Goal: Information Seeking & Learning: Learn about a topic

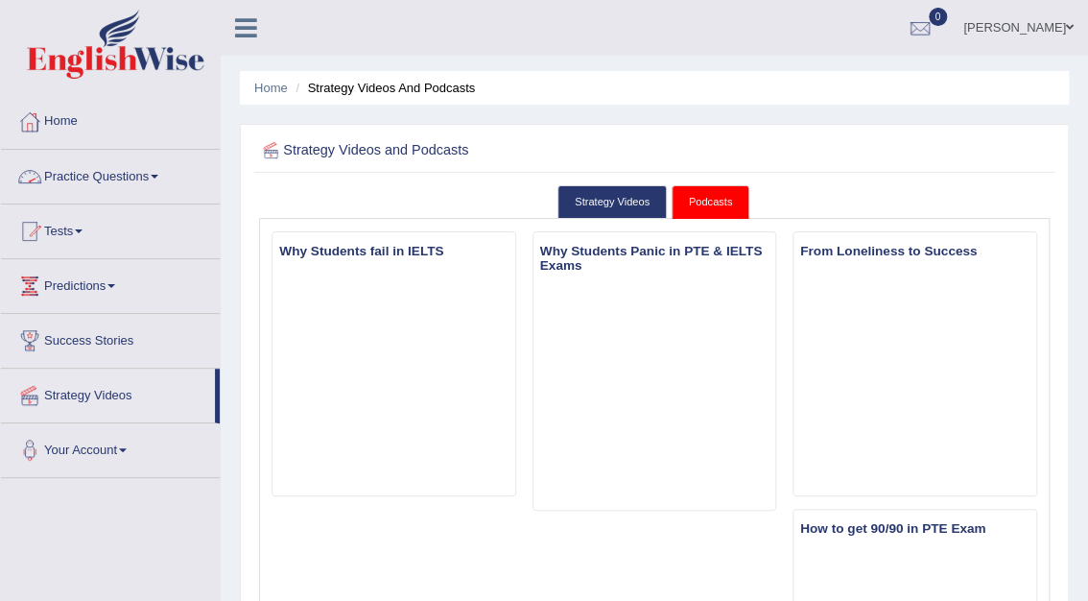
click at [115, 176] on link "Practice Questions" at bounding box center [110, 174] width 219 height 48
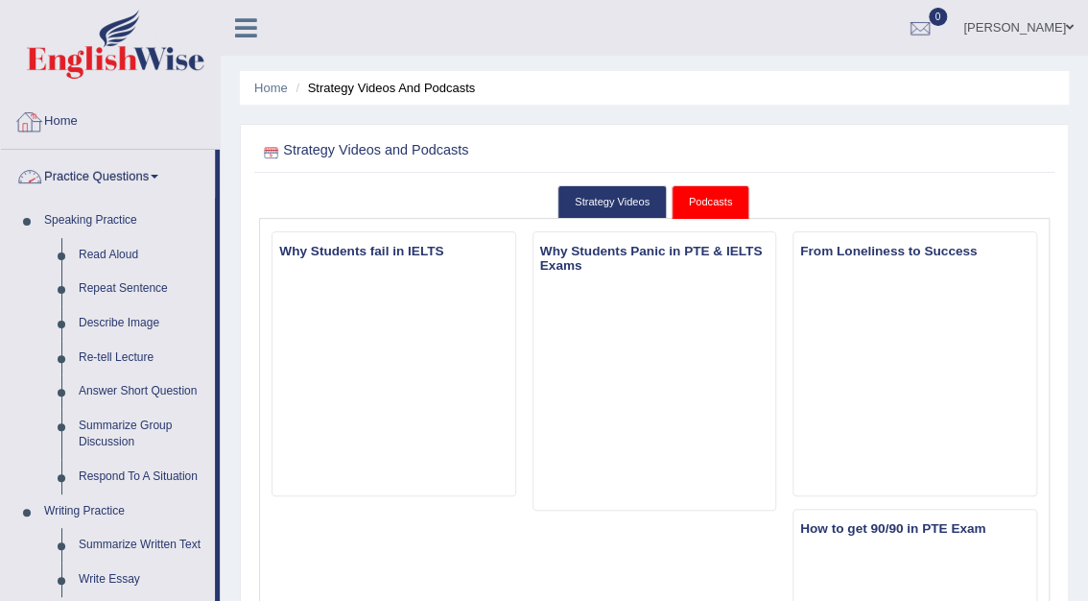
click at [72, 120] on link "Home" at bounding box center [110, 119] width 219 height 48
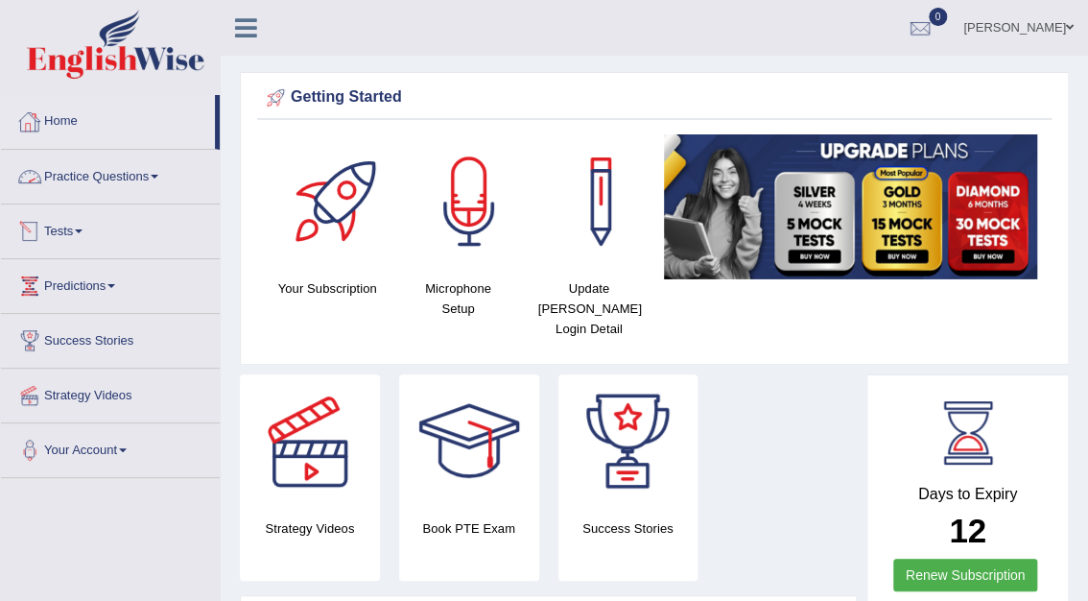
click at [69, 232] on link "Tests" at bounding box center [110, 228] width 219 height 48
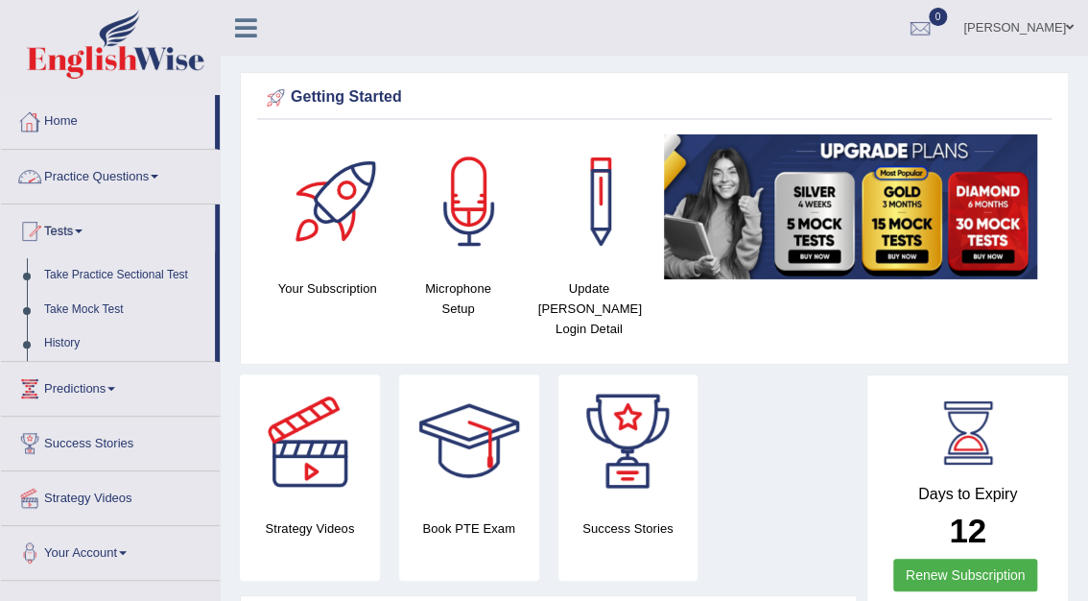
click at [156, 175] on span at bounding box center [155, 177] width 8 height 4
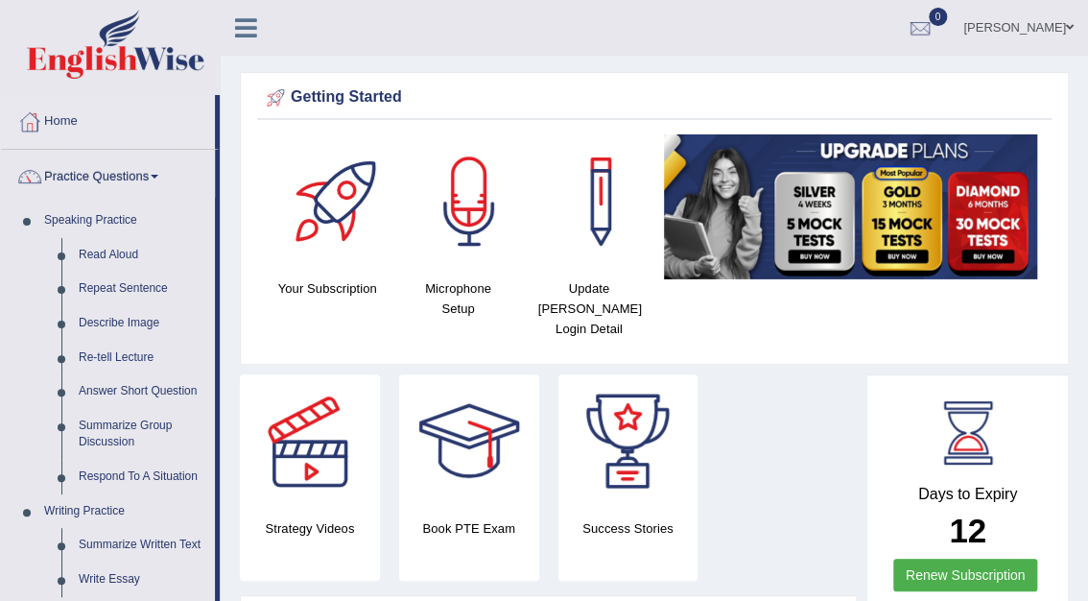
click at [154, 173] on link "Practice Questions" at bounding box center [108, 174] width 214 height 48
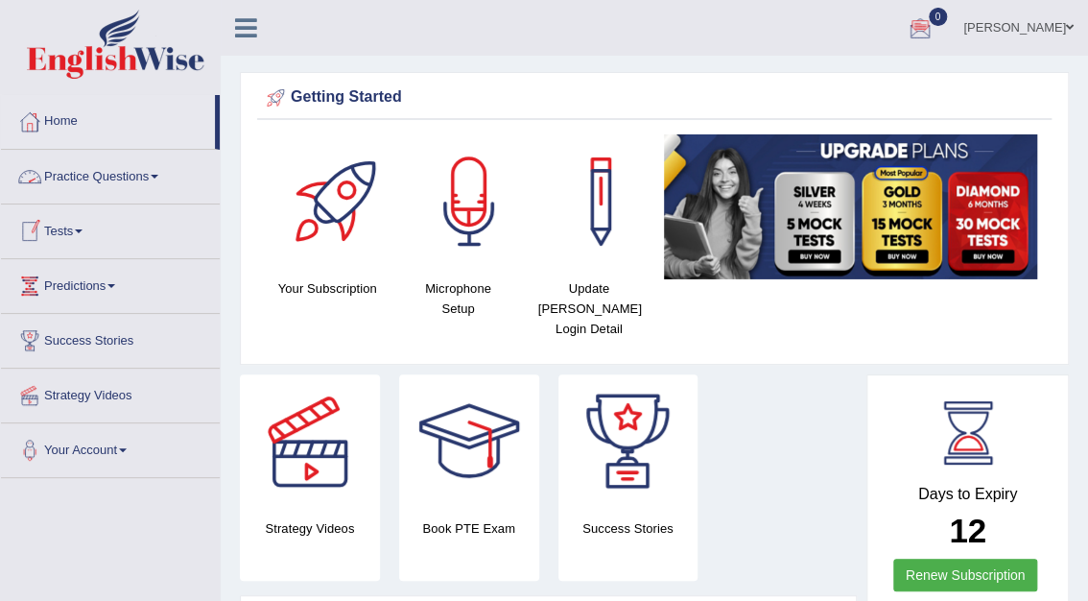
click at [76, 182] on link "Practice Questions" at bounding box center [110, 174] width 219 height 48
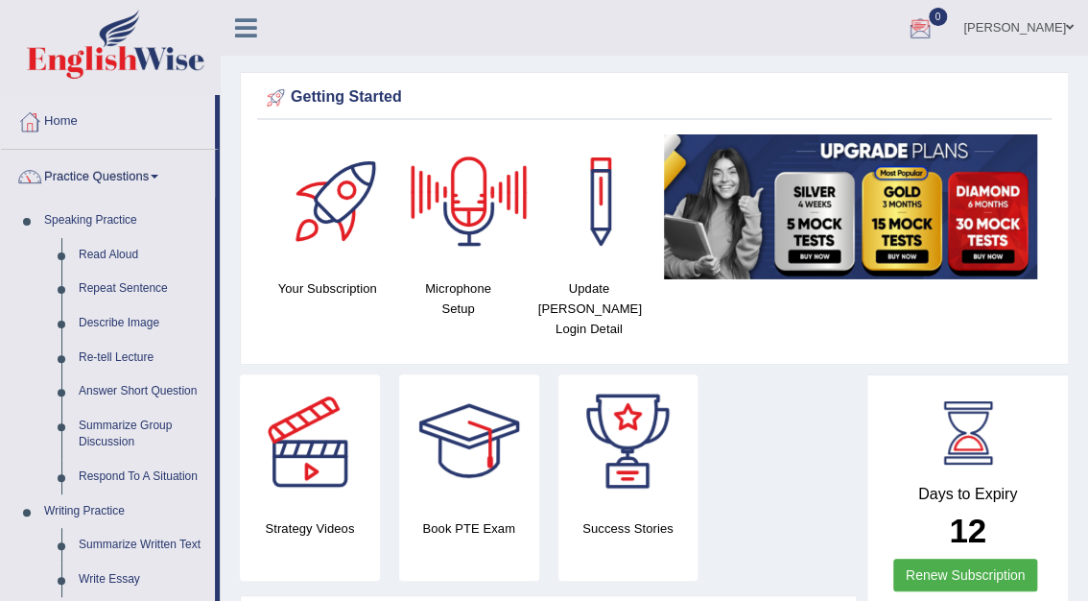
click at [935, 24] on div at bounding box center [920, 28] width 29 height 29
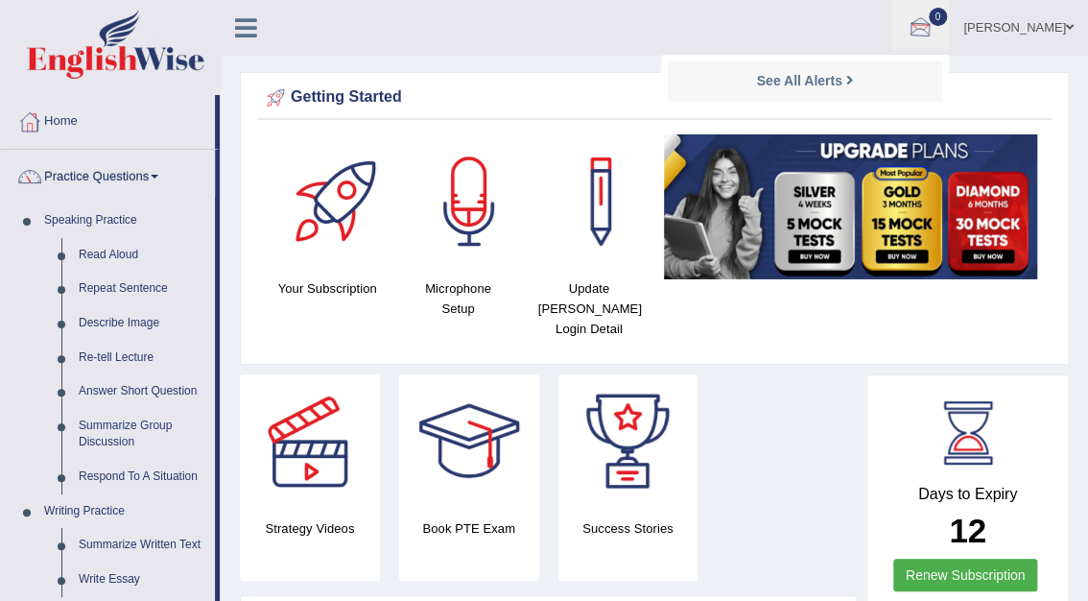
click at [1002, 81] on div "Getting Started Your Subscription Microphone Setup Update Pearson Login Detail ×" at bounding box center [654, 218] width 829 height 293
click at [125, 176] on link "Practice Questions" at bounding box center [108, 174] width 214 height 48
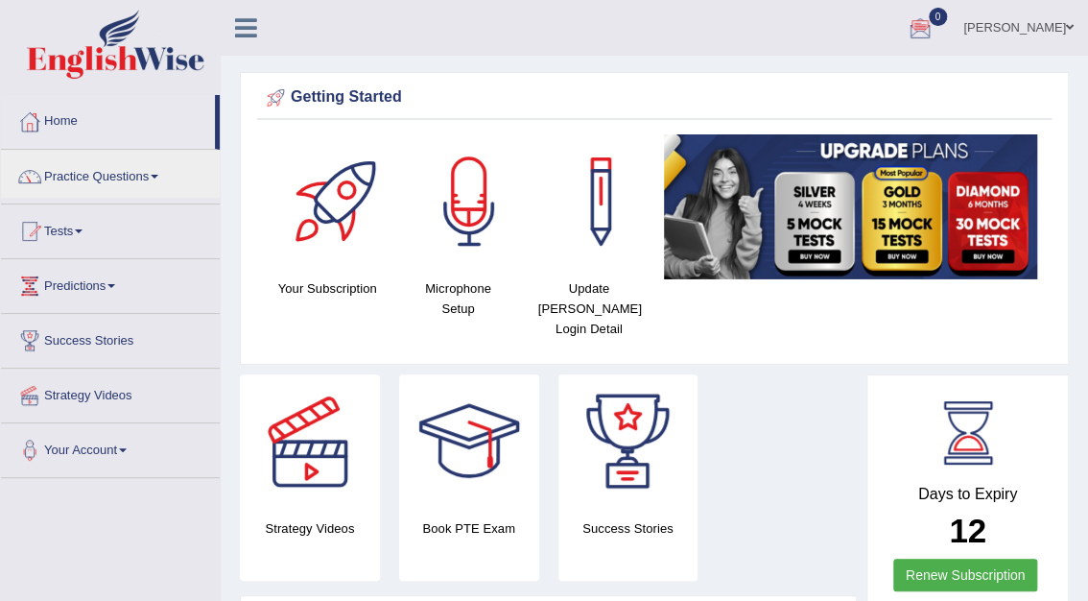
drag, startPoint x: 219, startPoint y: 108, endPoint x: 221, endPoint y: 157, distance: 49.0
click at [249, 29] on icon at bounding box center [246, 27] width 22 height 25
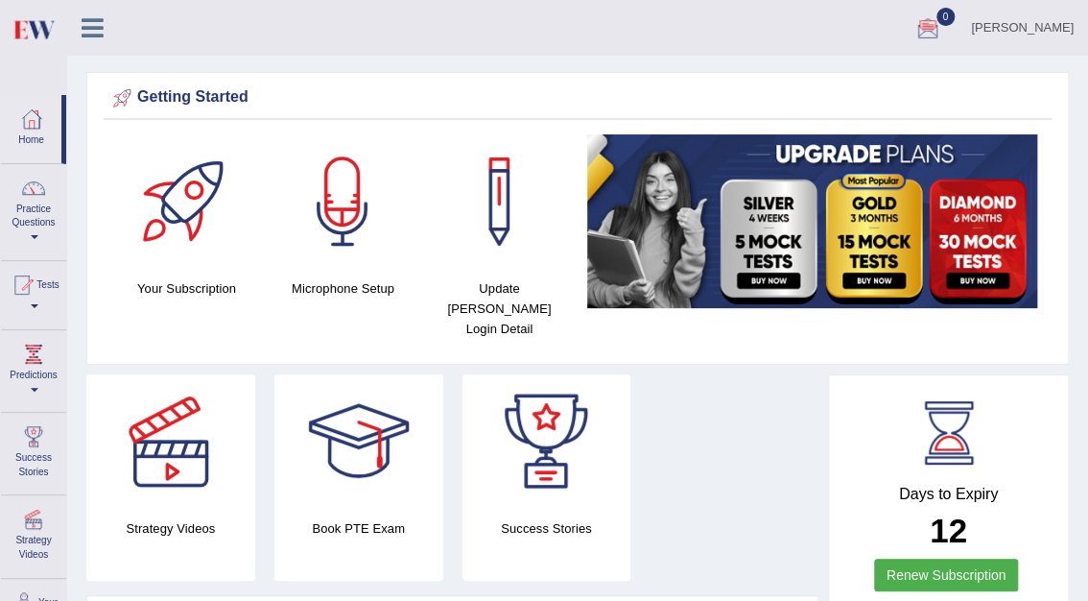
click at [97, 19] on icon at bounding box center [93, 27] width 22 height 25
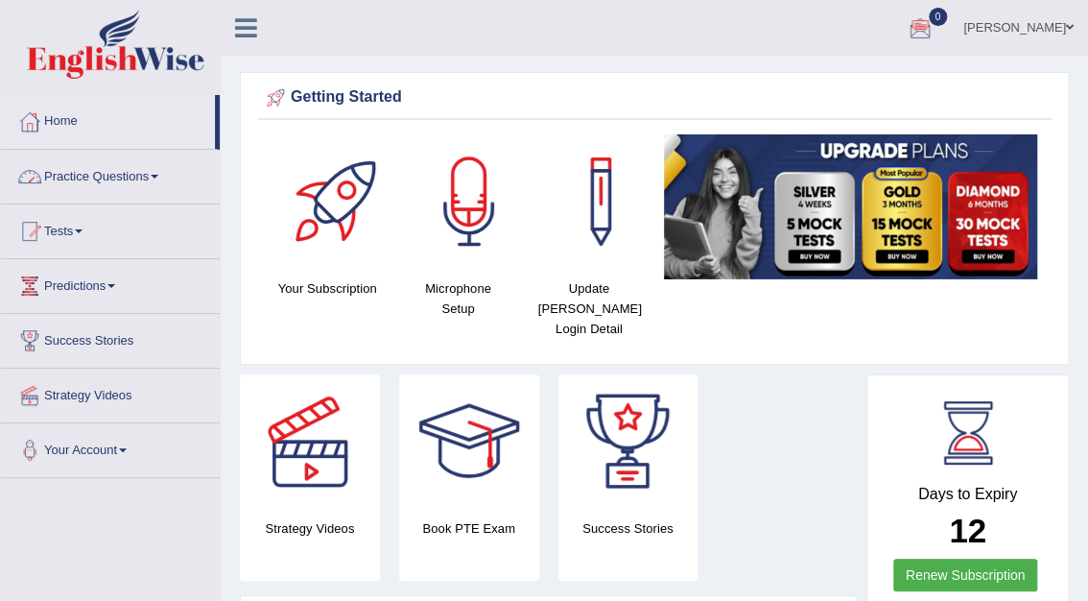
click at [94, 177] on link "Practice Questions" at bounding box center [110, 174] width 219 height 48
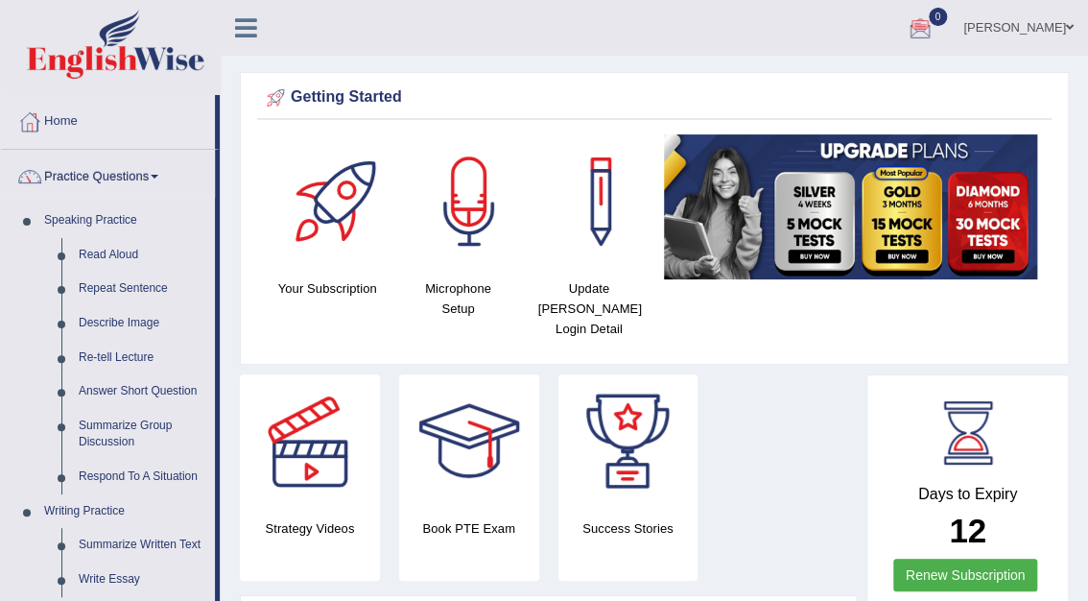
click at [249, 25] on icon at bounding box center [246, 27] width 22 height 25
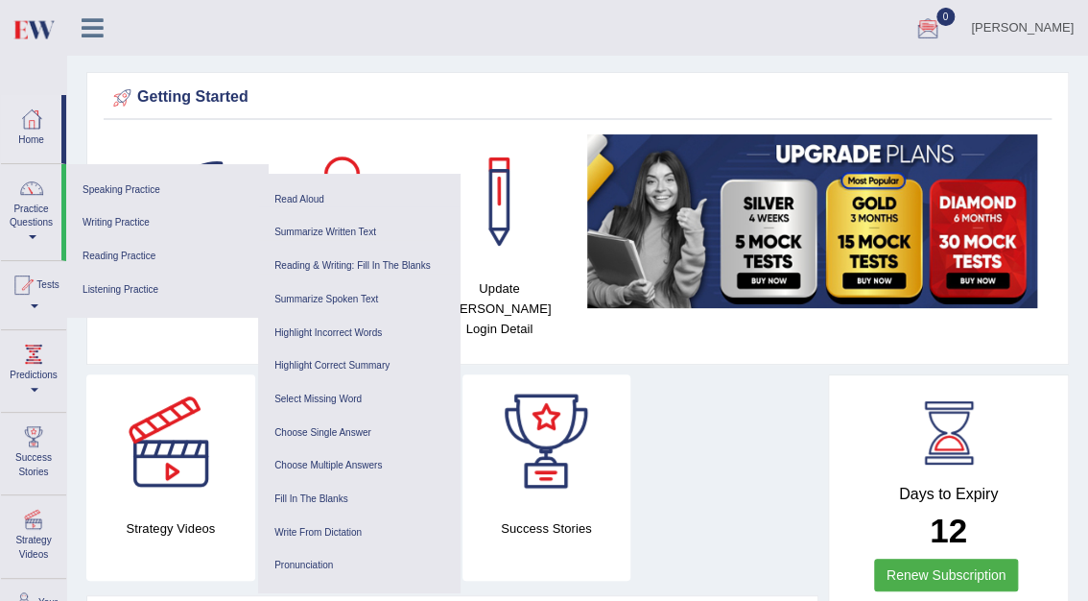
click at [96, 31] on icon at bounding box center [93, 27] width 22 height 25
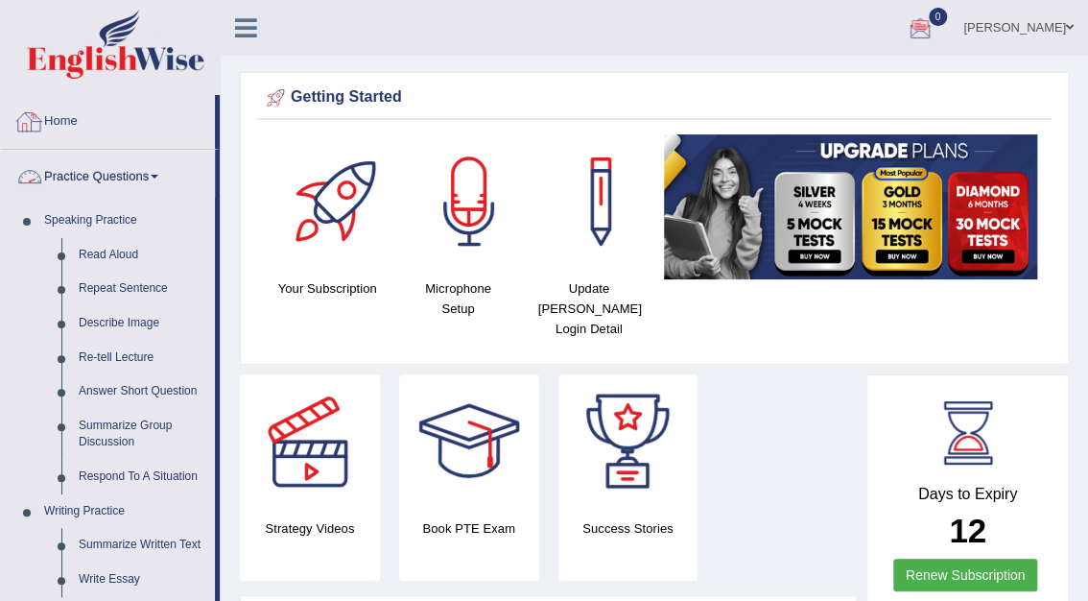
click at [70, 173] on link "Practice Questions" at bounding box center [108, 174] width 214 height 48
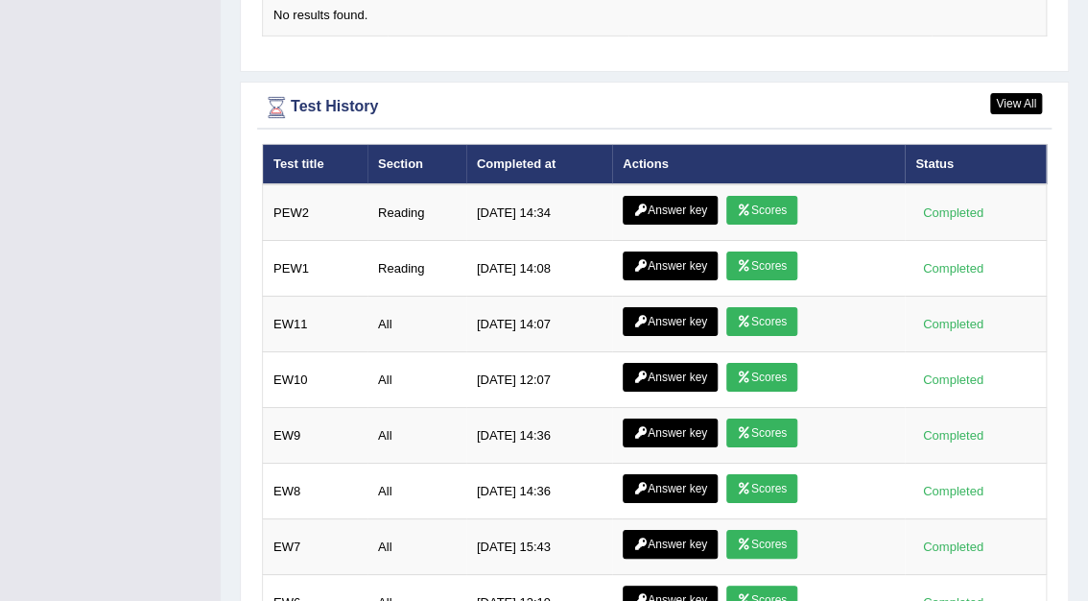
scroll to position [2545, 0]
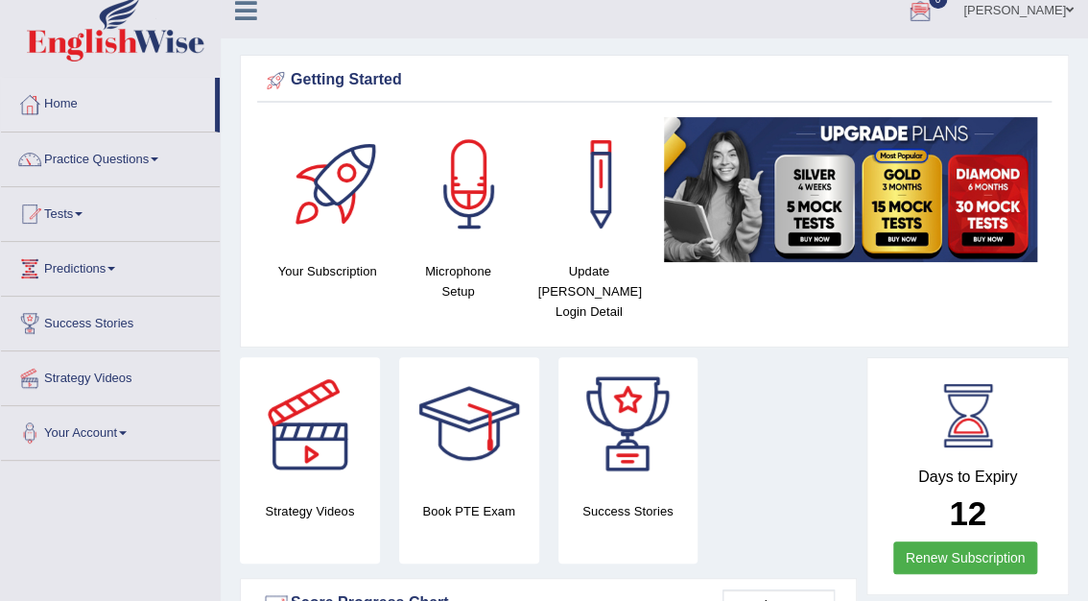
scroll to position [0, 0]
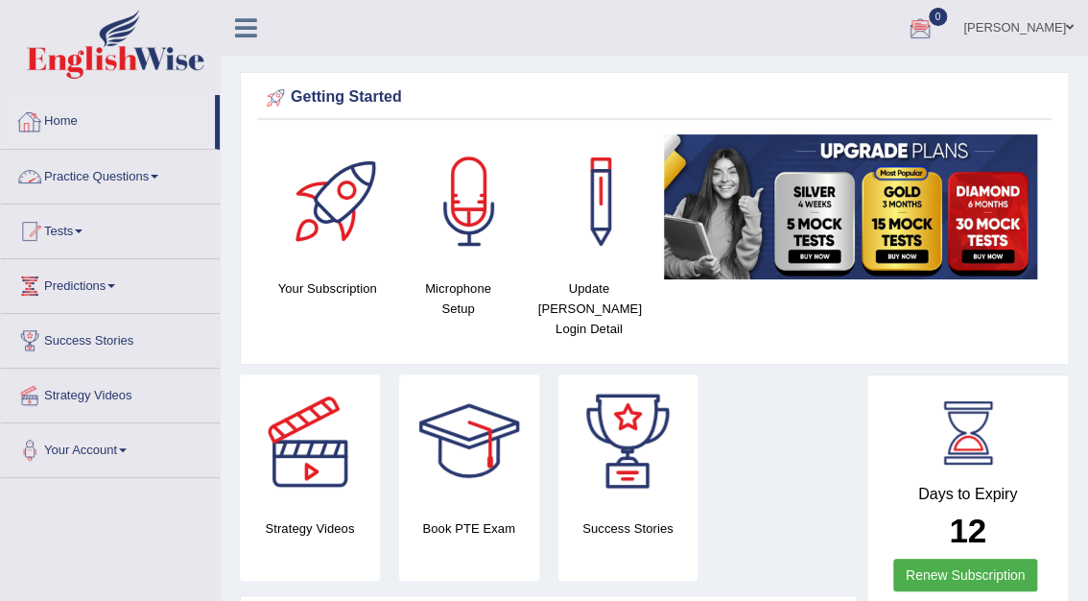
click at [92, 176] on link "Practice Questions" at bounding box center [110, 174] width 219 height 48
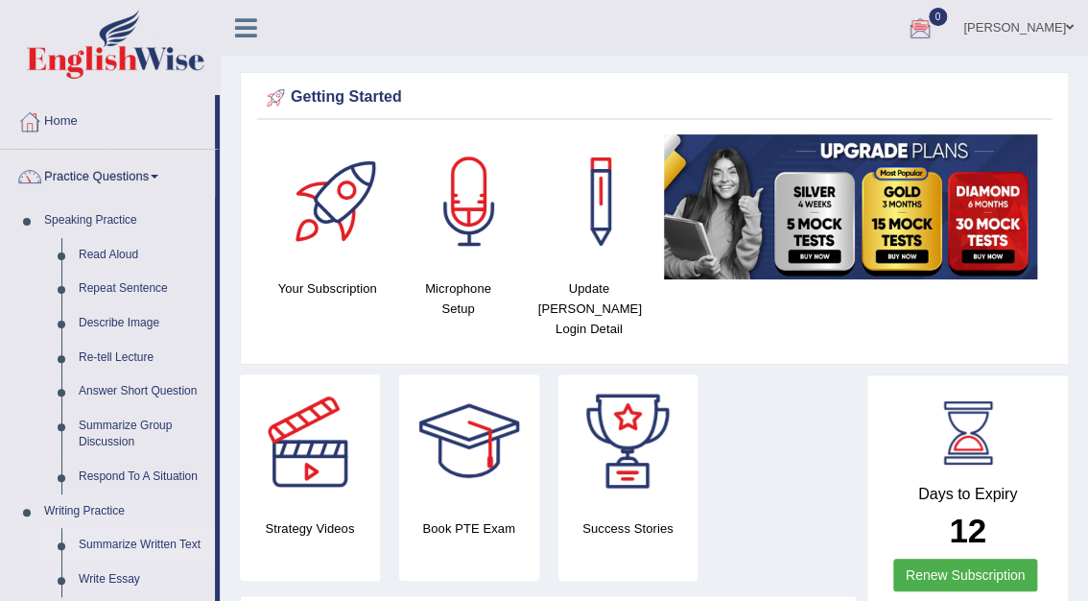
click at [130, 547] on link "Summarize Written Text" at bounding box center [142, 545] width 145 height 35
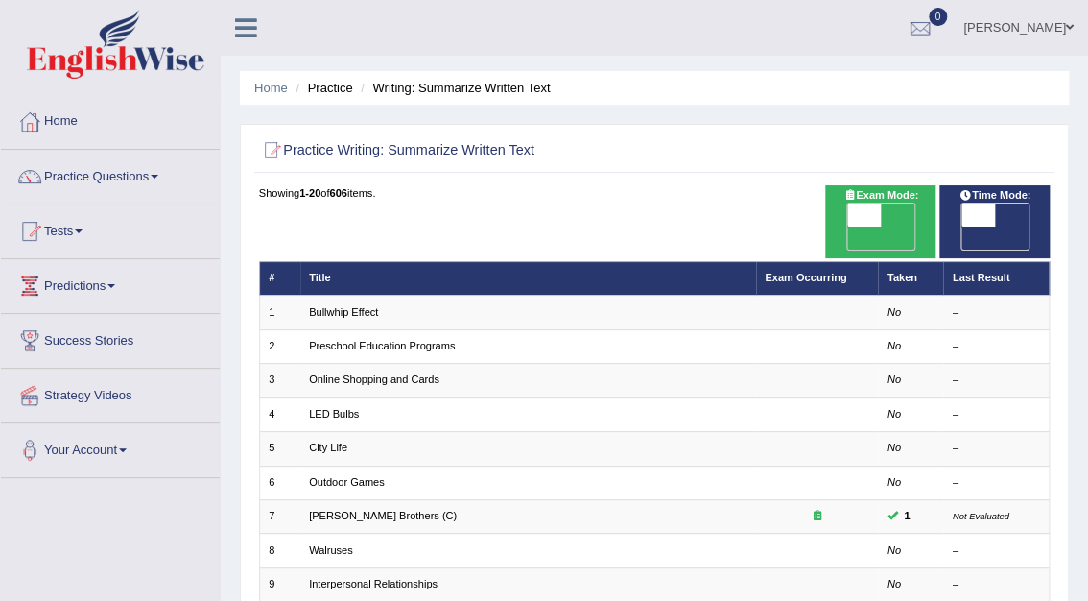
scroll to position [50, 0]
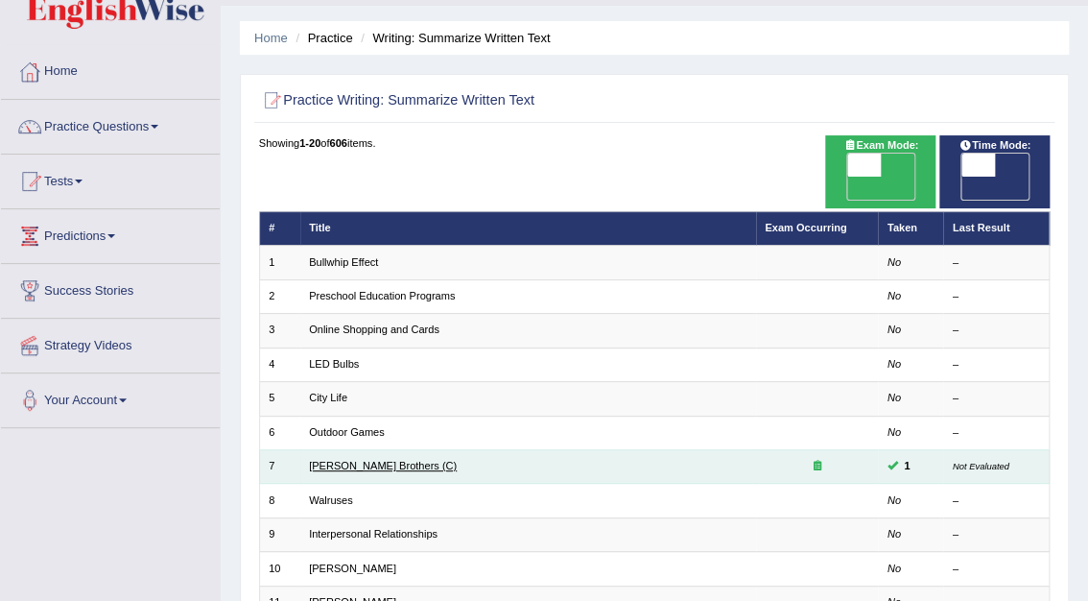
click at [355, 460] on link "Wright Brothers (C)" at bounding box center [383, 466] width 148 height 12
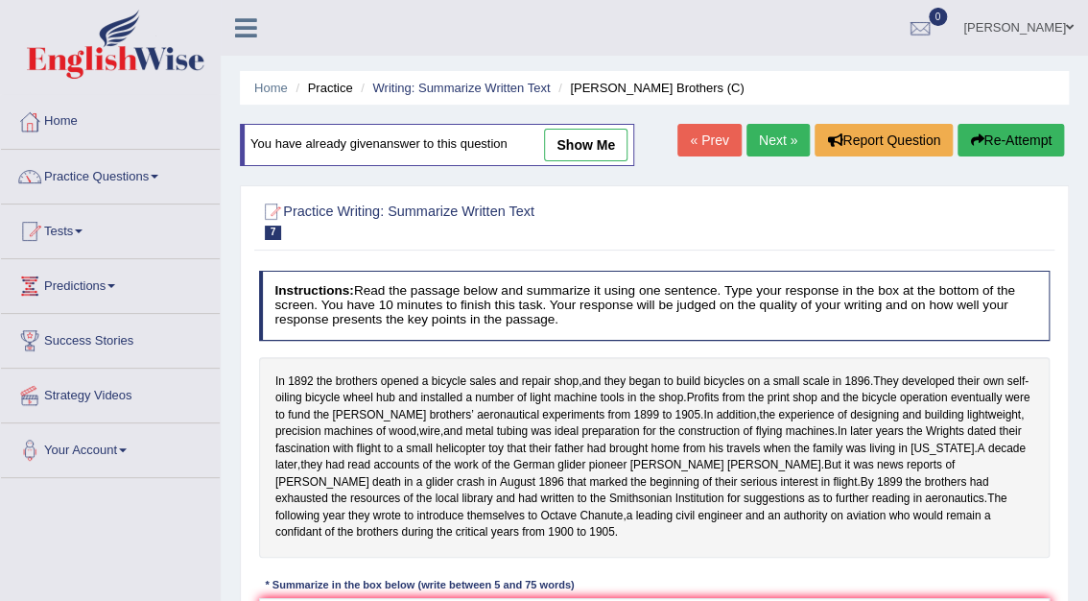
click at [576, 147] on link "show me" at bounding box center [585, 145] width 83 height 33
type textarea "In 1892 the brothers opened a bicycle sales and repair shop, and they began to …"
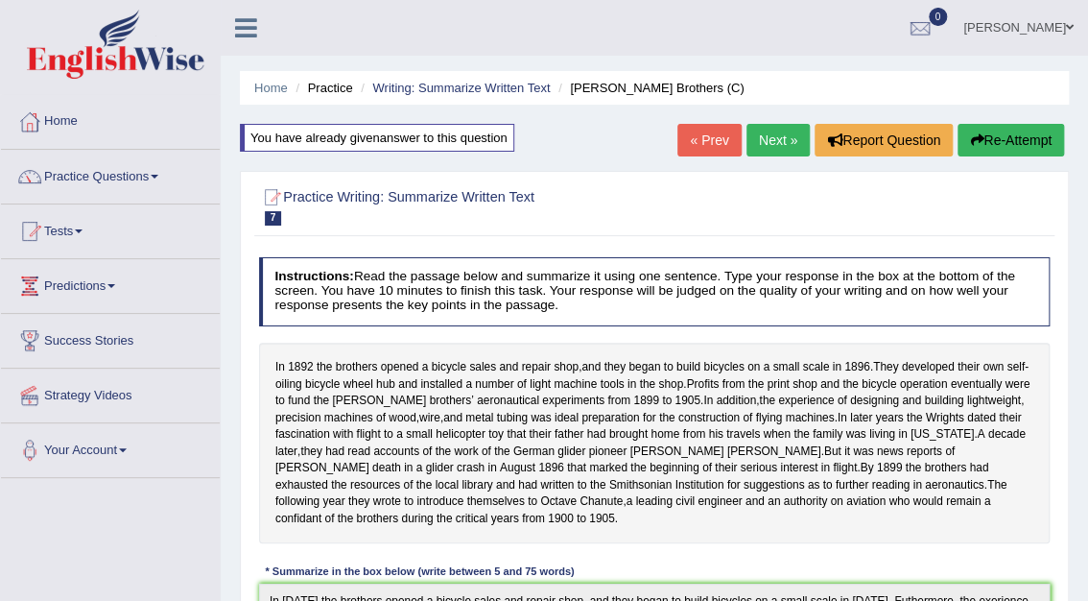
click at [1024, 144] on button "Re-Attempt" at bounding box center [1011, 140] width 107 height 33
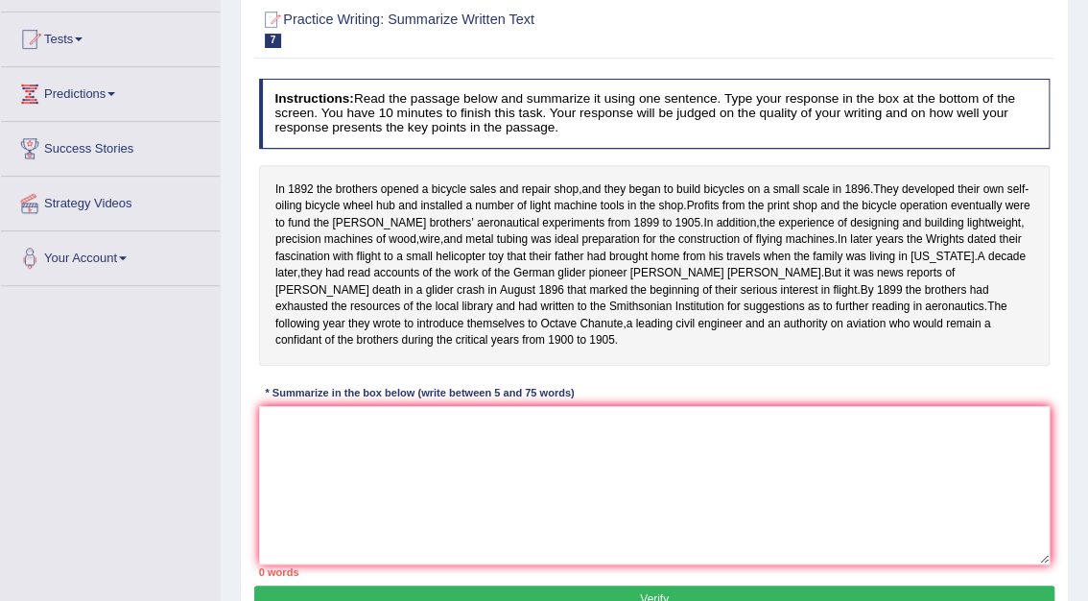
scroll to position [196, 0]
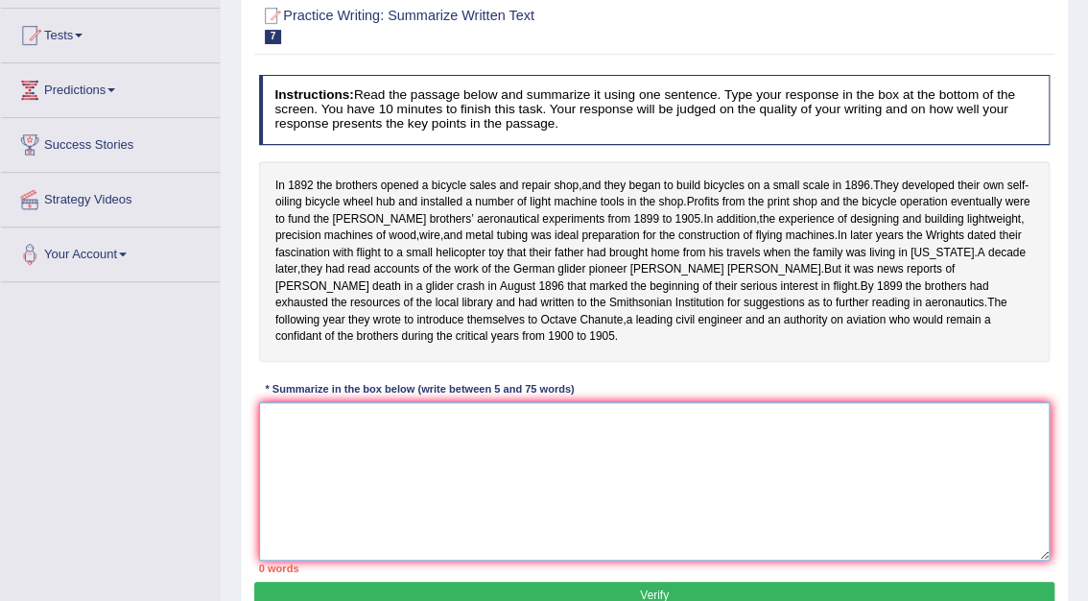
click at [456, 475] on textarea at bounding box center [655, 481] width 792 height 158
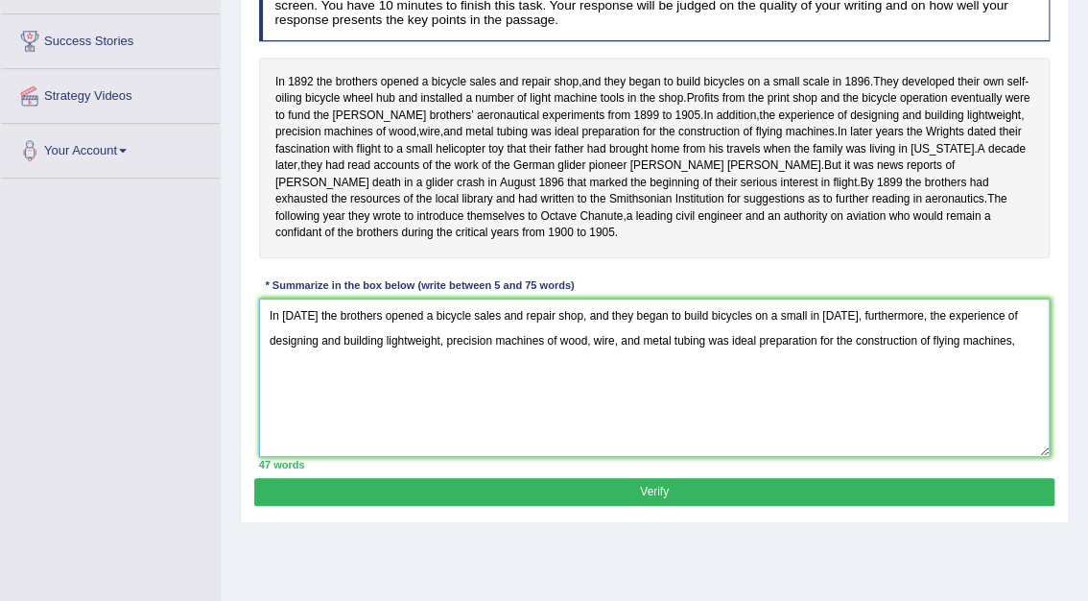
scroll to position [297, 0]
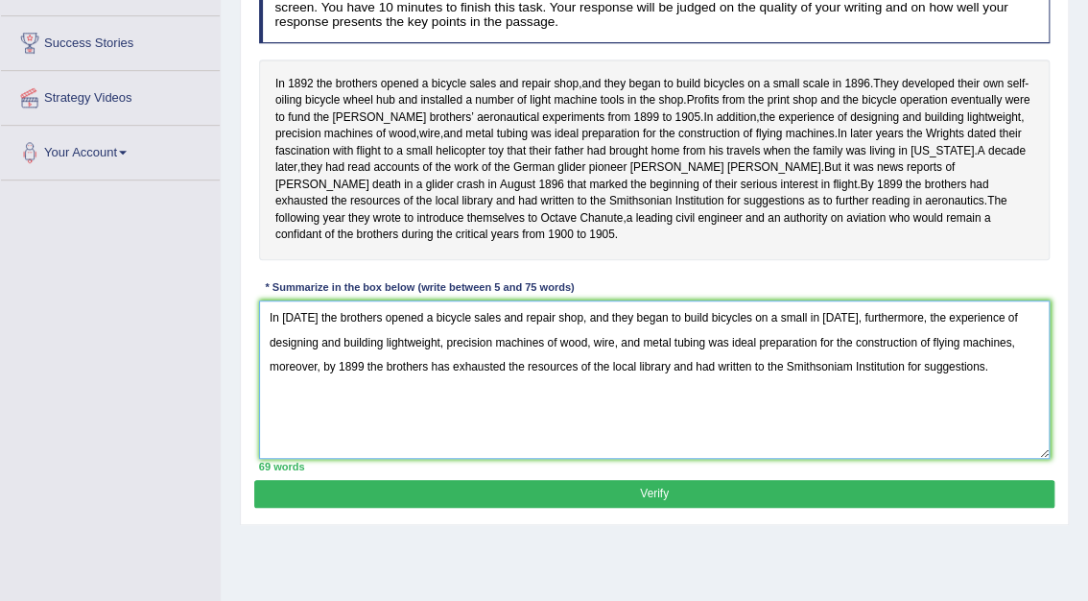
type textarea "In [DATE] the brothers opened a bicycle sales and repair shop, and they began t…"
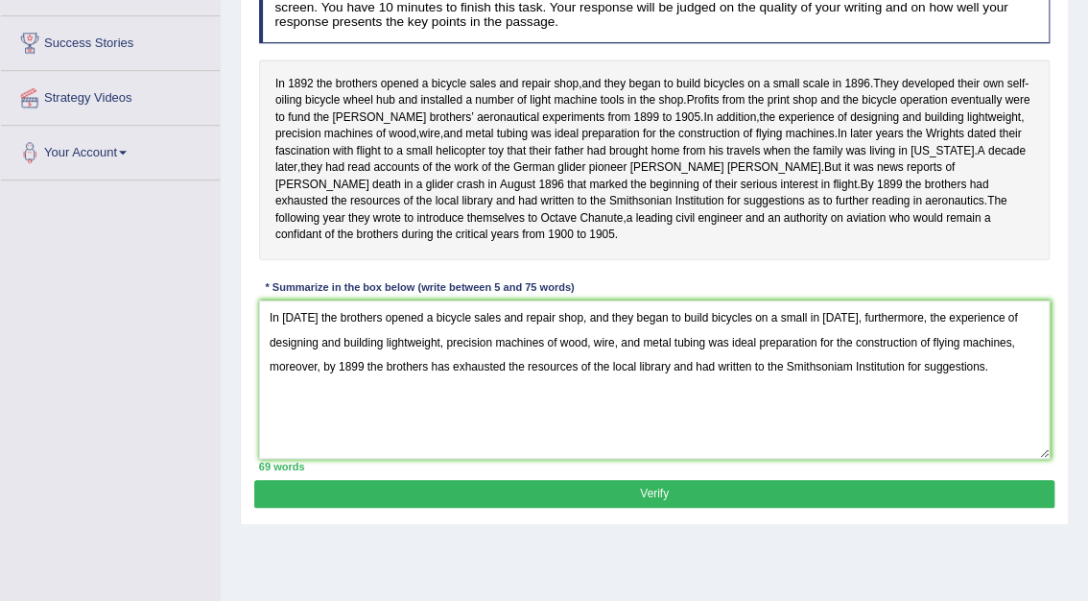
click at [660, 508] on button "Verify" at bounding box center [653, 494] width 799 height 28
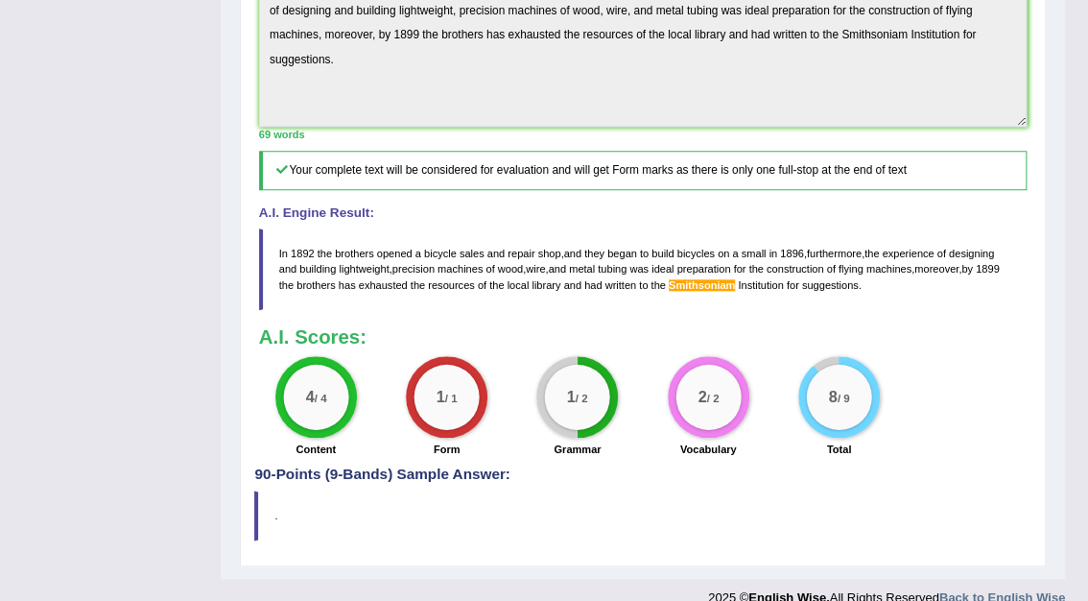
scroll to position [589, 0]
